Goal: Task Accomplishment & Management: Manage account settings

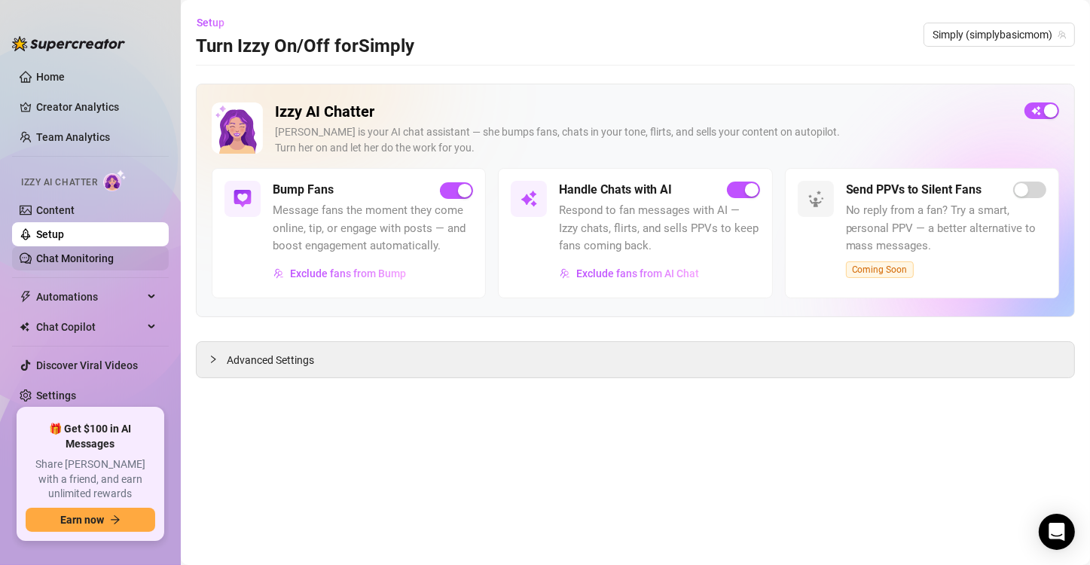
click at [78, 260] on link "Chat Monitoring" at bounding box center [75, 258] width 78 height 12
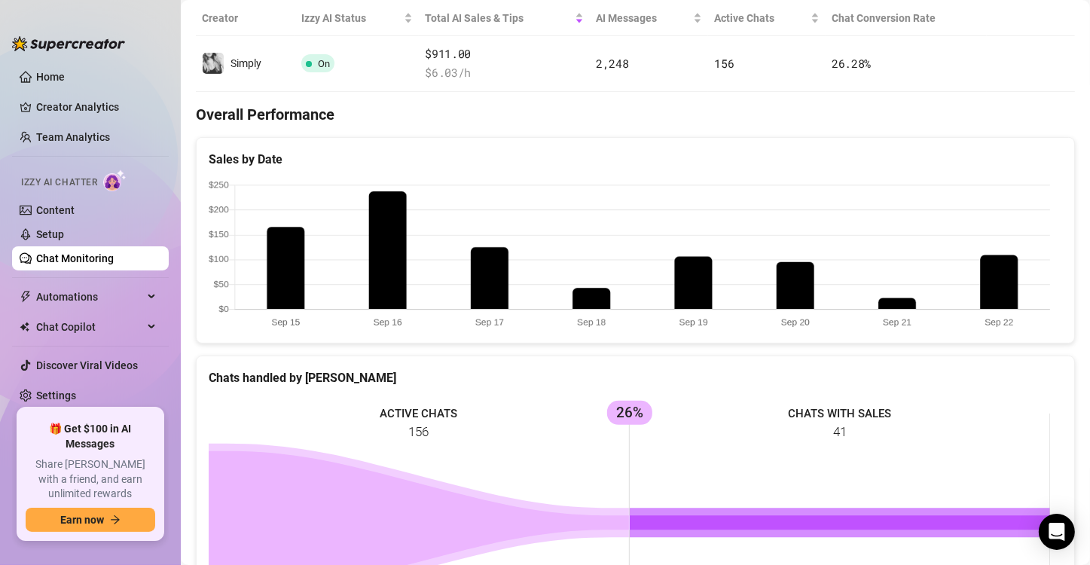
scroll to position [301, 0]
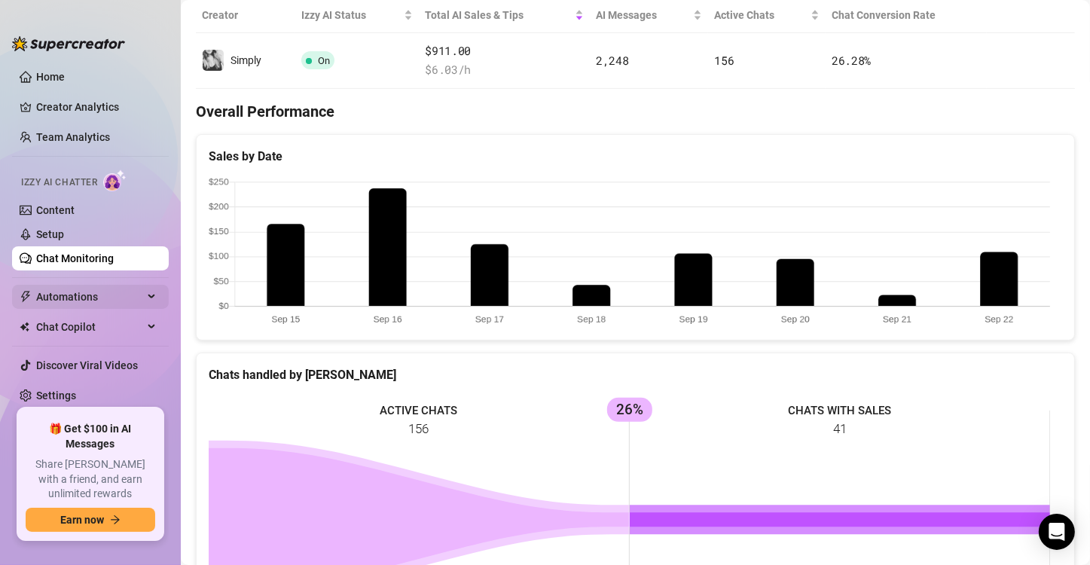
click at [101, 296] on span "Automations" at bounding box center [89, 297] width 107 height 24
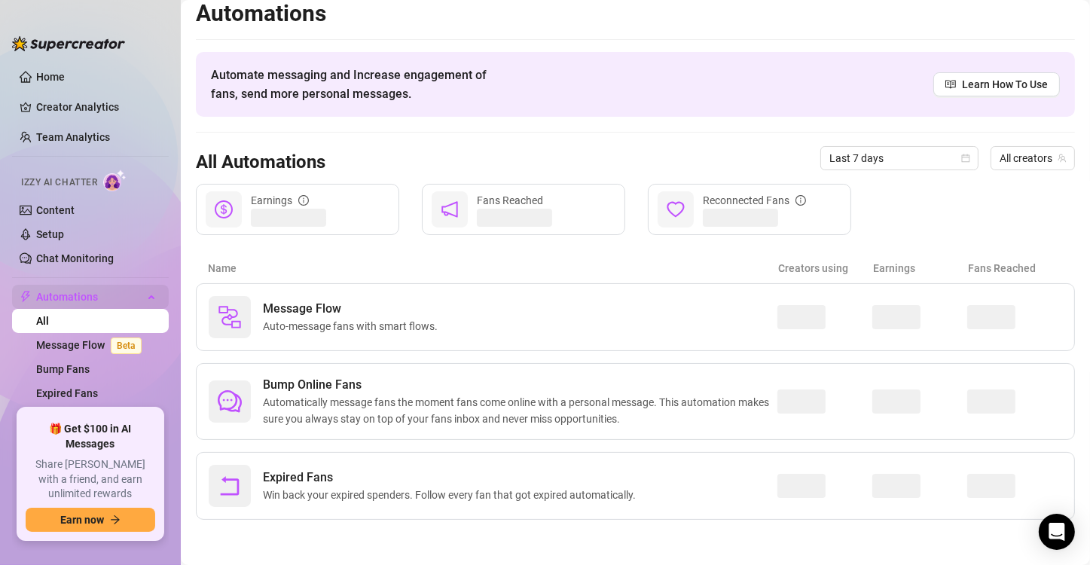
scroll to position [9, 0]
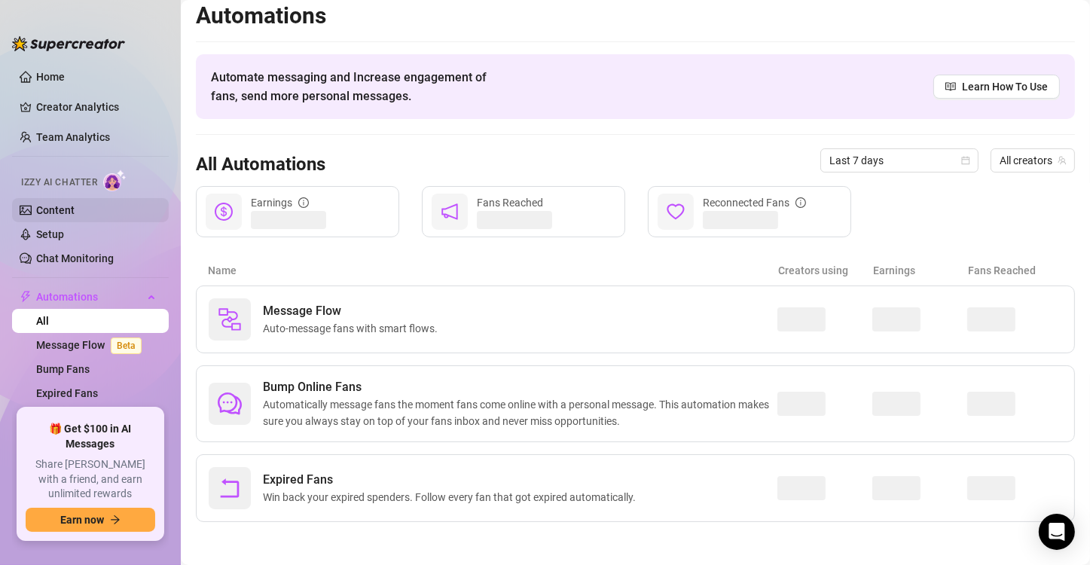
click at [63, 214] on link "Content" at bounding box center [55, 210] width 38 height 12
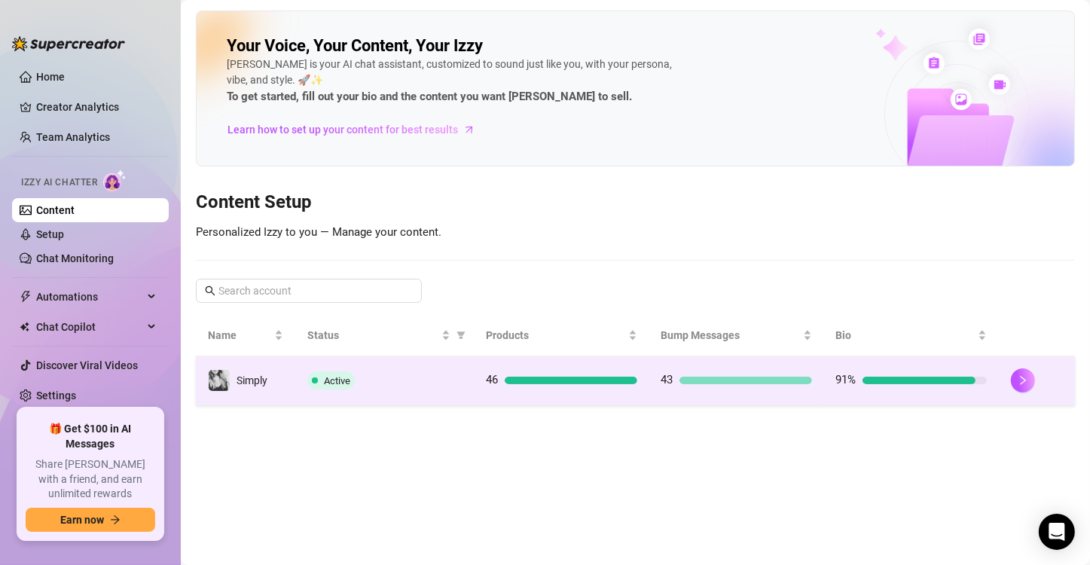
click at [285, 367] on td "Simply" at bounding box center [245, 380] width 99 height 49
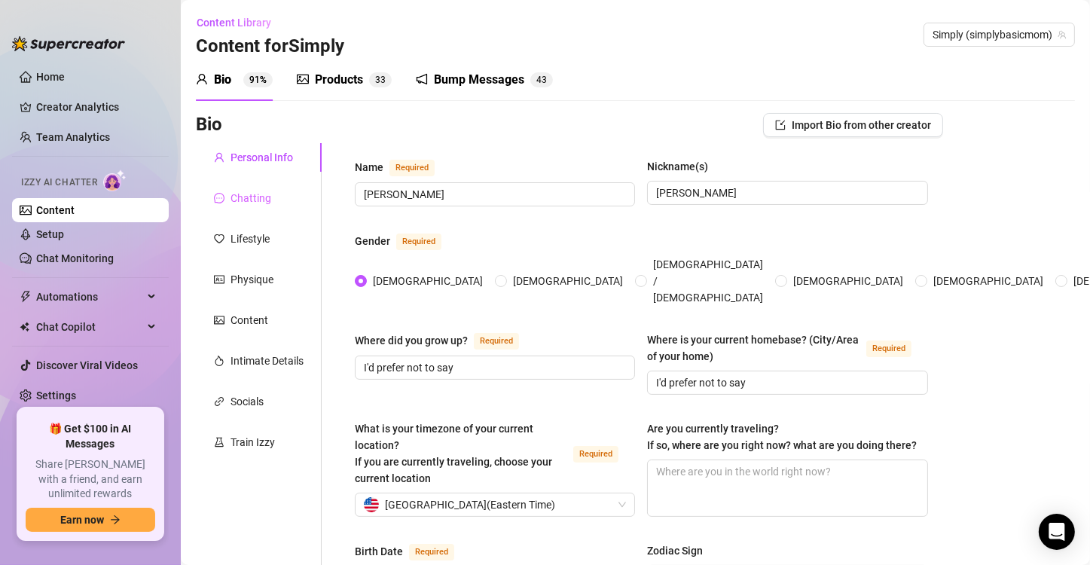
click at [270, 203] on div "Chatting" at bounding box center [259, 198] width 126 height 29
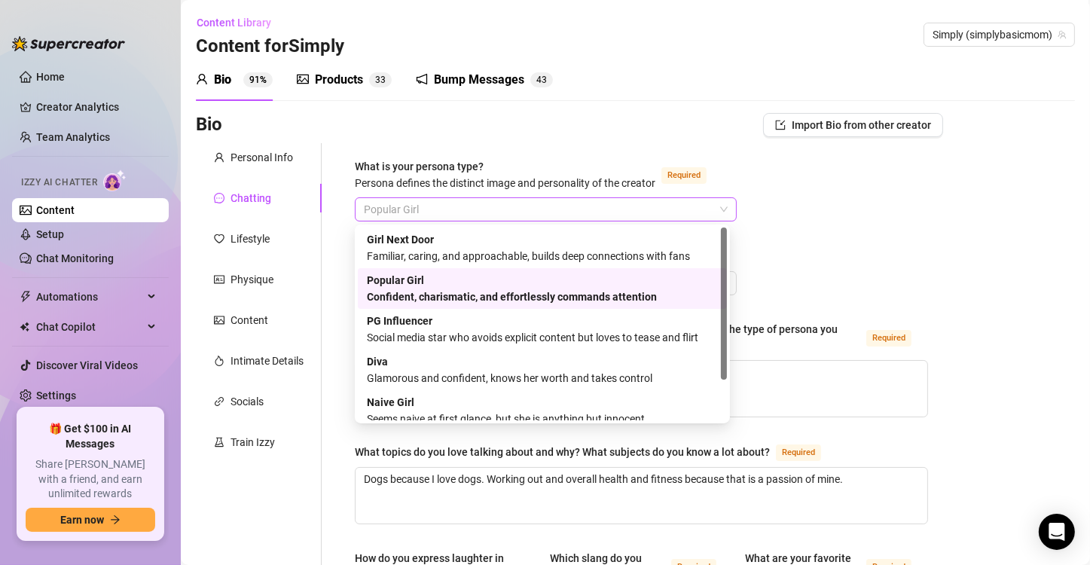
click at [394, 212] on span "Popular Girl" at bounding box center [546, 209] width 364 height 23
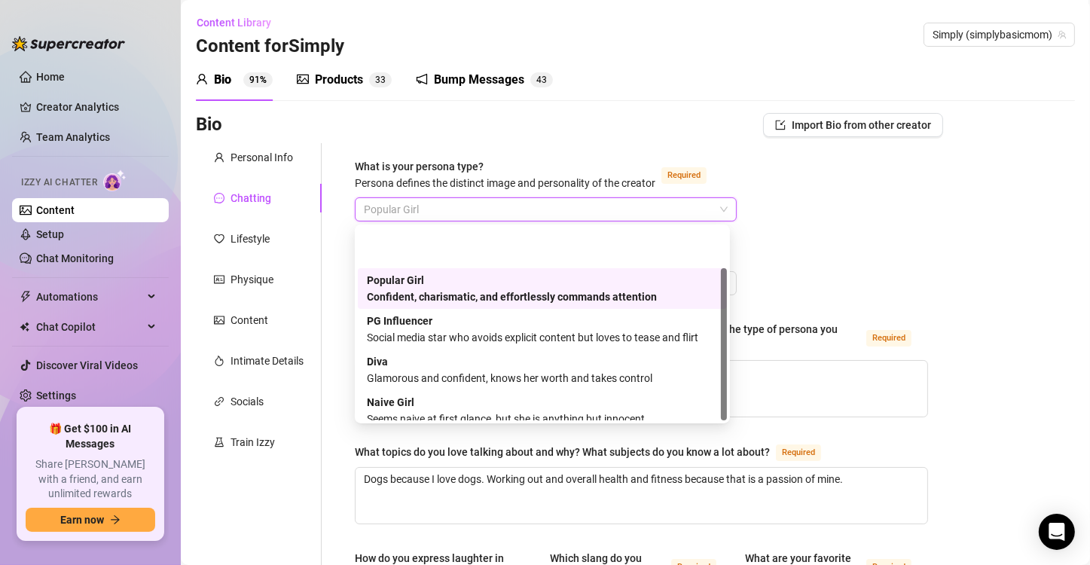
scroll to position [51, 0]
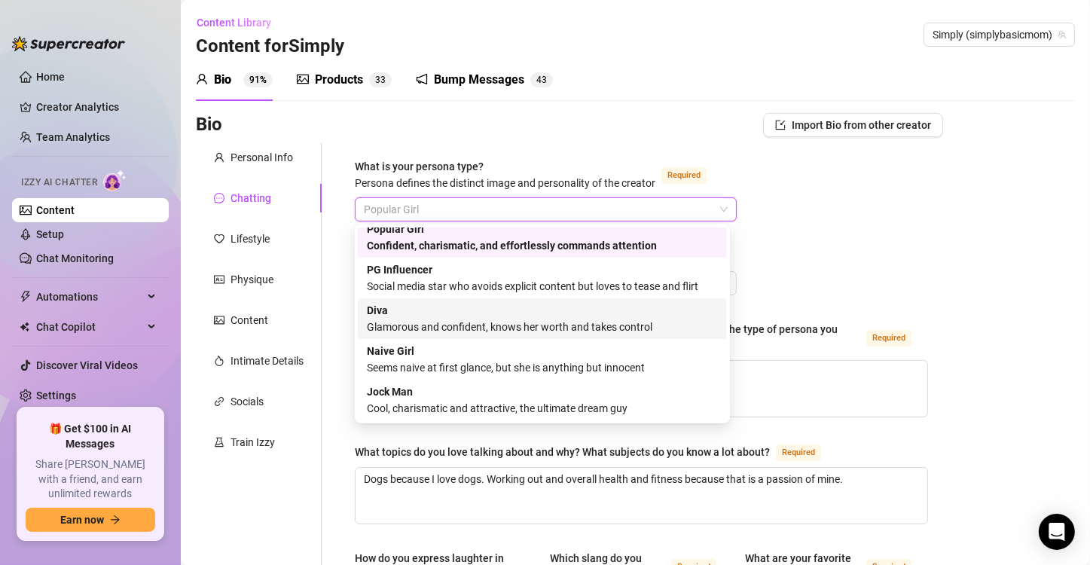
click at [528, 324] on div "Glamorous and confident, knows her worth and takes control" at bounding box center [542, 327] width 351 height 17
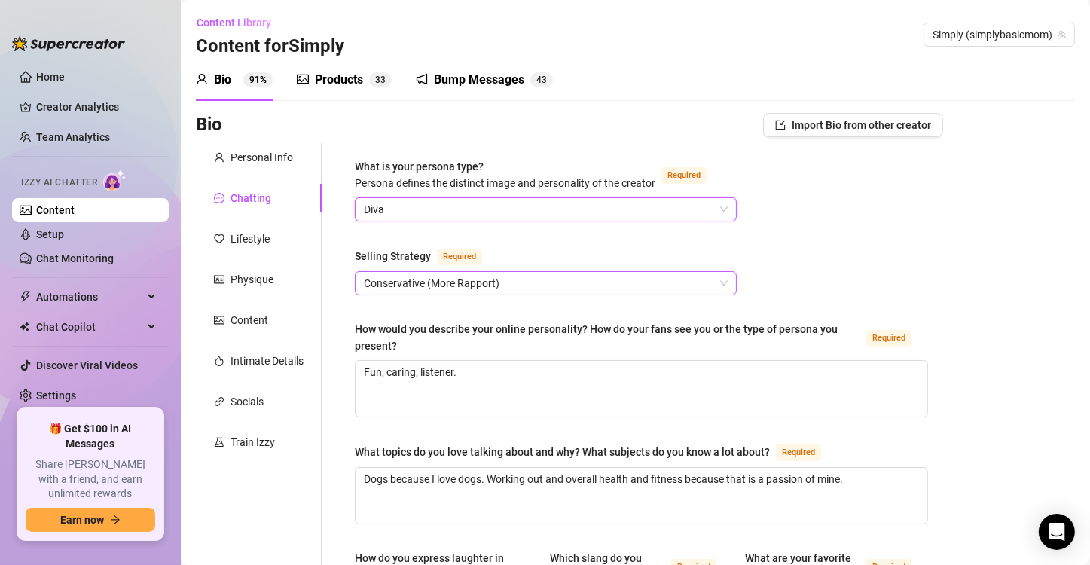
click at [411, 287] on span "Conservative (More Rapport)" at bounding box center [546, 283] width 364 height 23
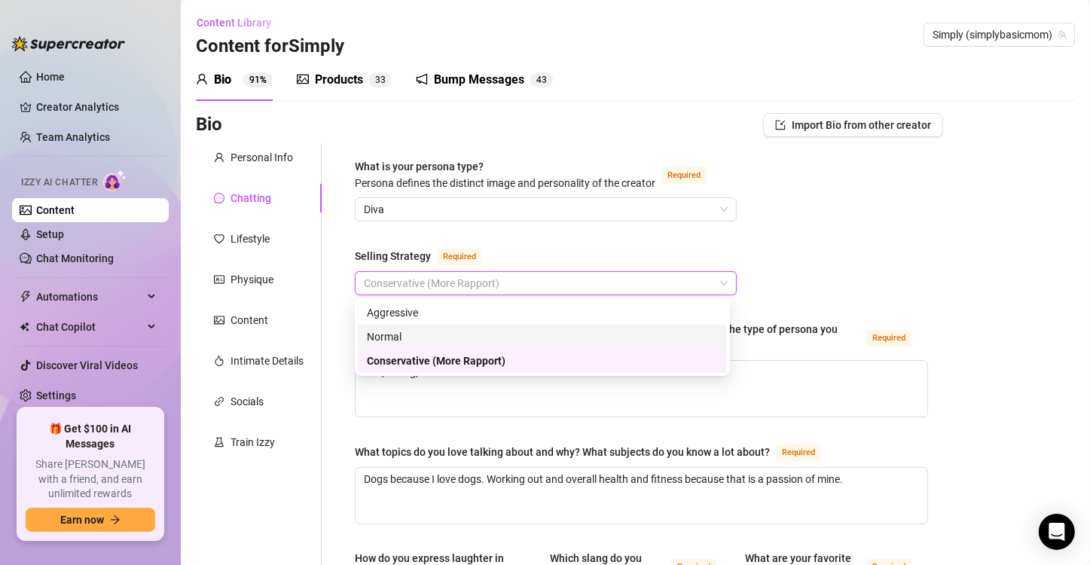
click at [405, 335] on div "Normal" at bounding box center [542, 336] width 351 height 17
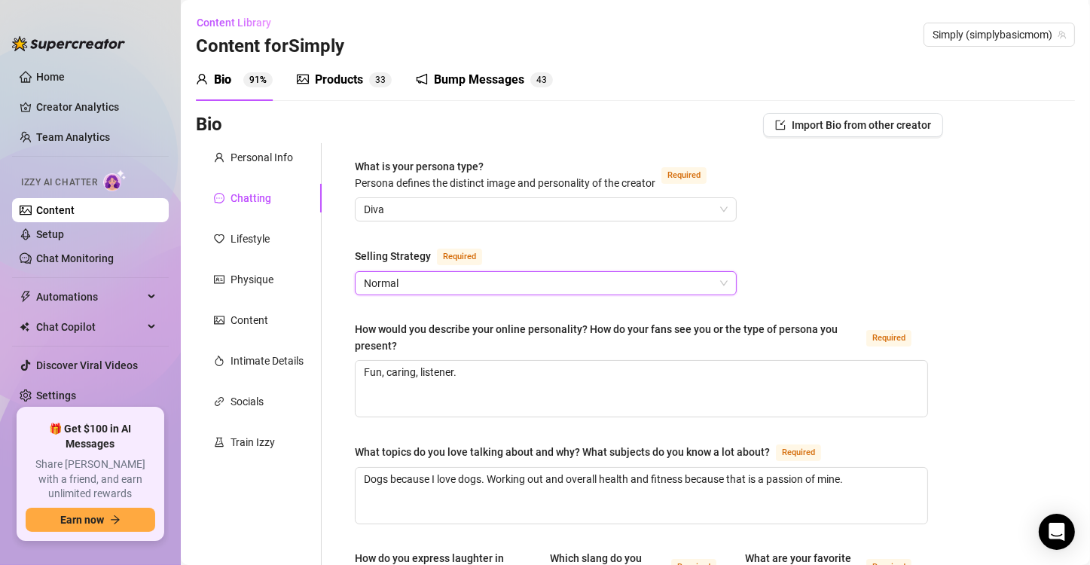
click at [419, 279] on span "Normal" at bounding box center [546, 283] width 364 height 23
click at [399, 216] on span "Diva" at bounding box center [546, 209] width 364 height 23
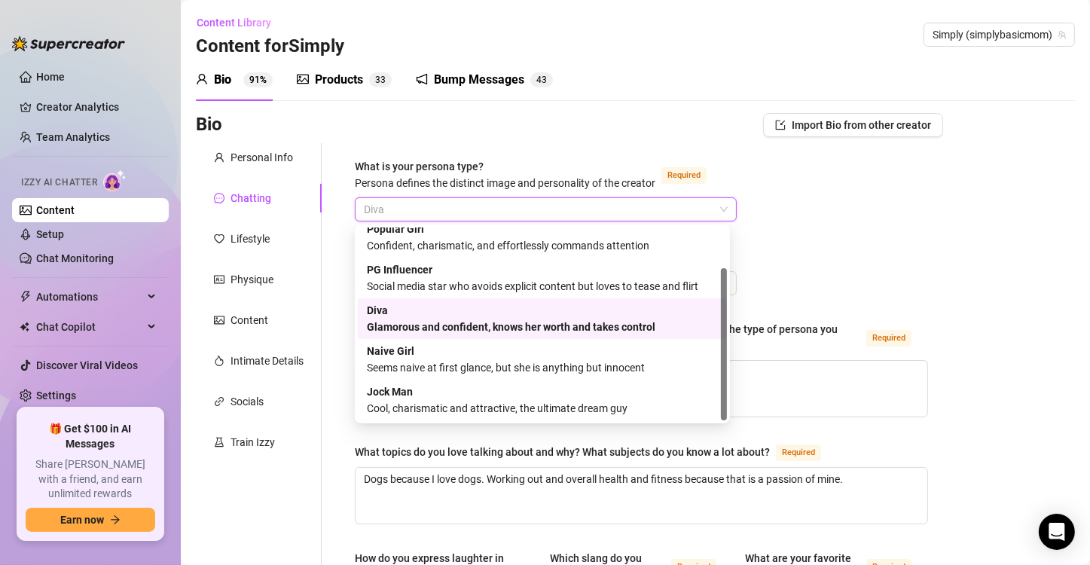
scroll to position [0, 0]
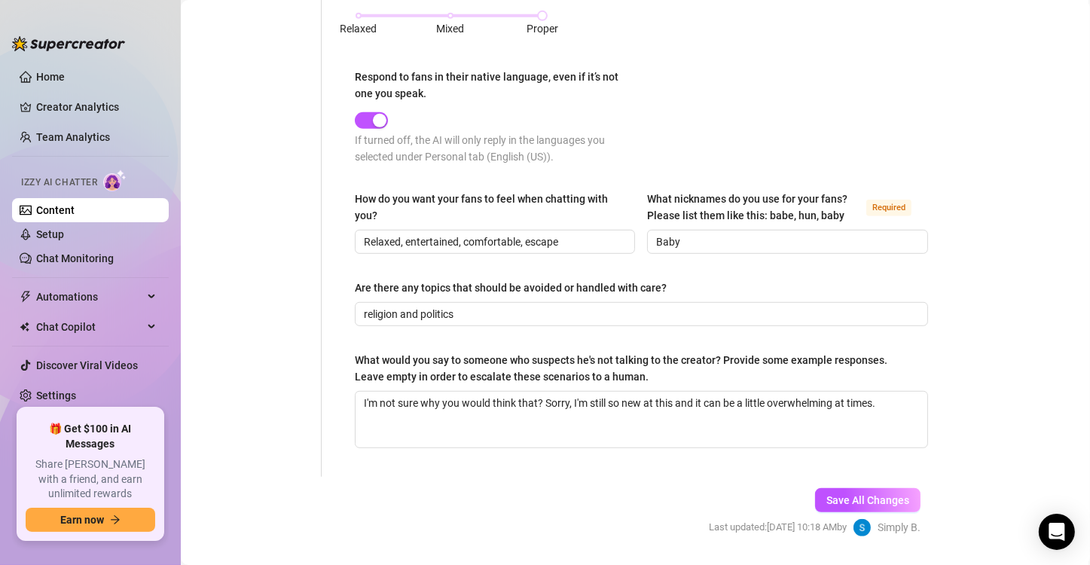
scroll to position [878, 0]
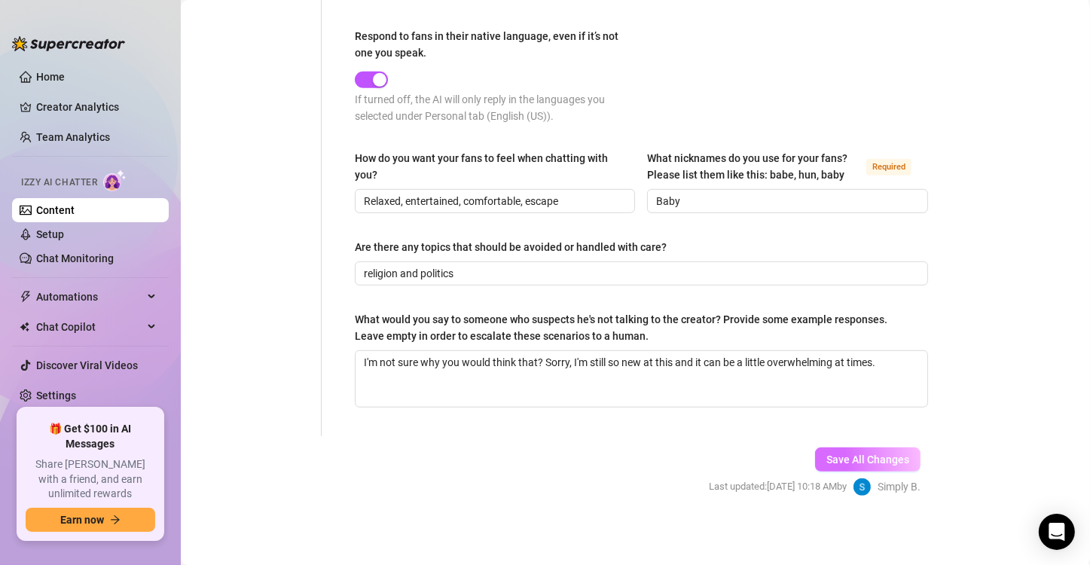
click at [902, 453] on button "Save All Changes" at bounding box center [867, 460] width 105 height 24
